Goal: Task Accomplishment & Management: Manage account settings

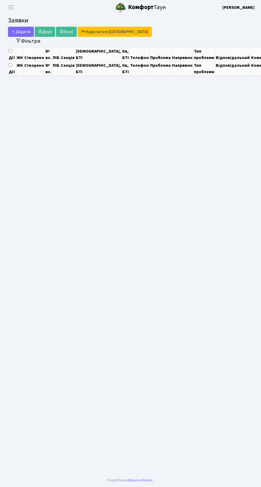
select select "25"
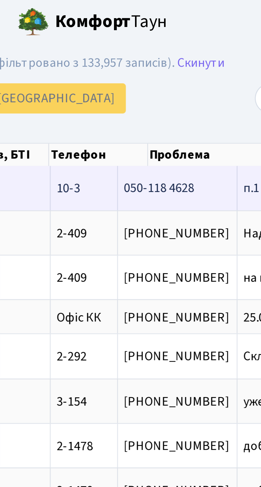
click at [192, 65] on span "п.1 каналізація[...]" at bounding box center [208, 63] width 33 height 6
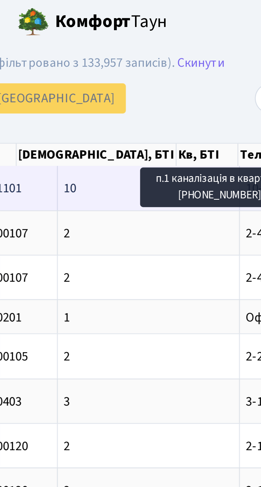
scroll to position [0, 23]
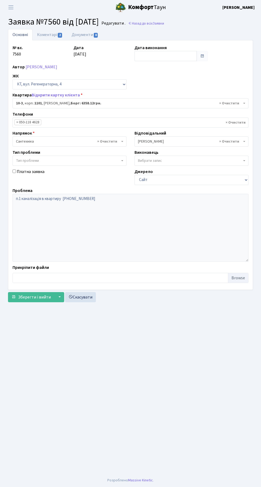
select select "6572"
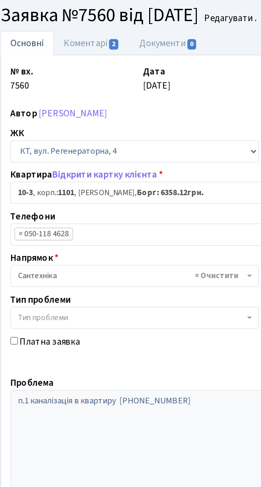
scroll to position [1, 0]
click at [46, 32] on link "Коментарі 2" at bounding box center [50, 34] width 35 height 11
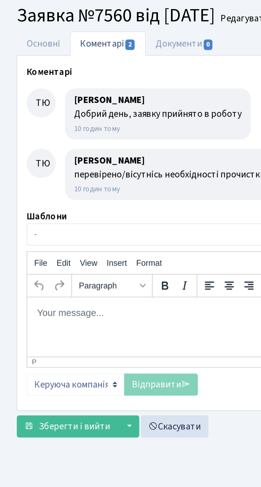
scroll to position [1, 0]
